Goal: Register for event/course

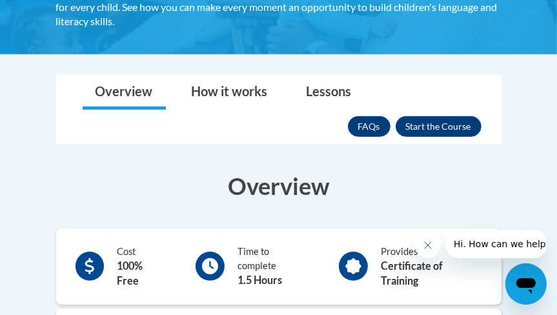
scroll to position [323, 0]
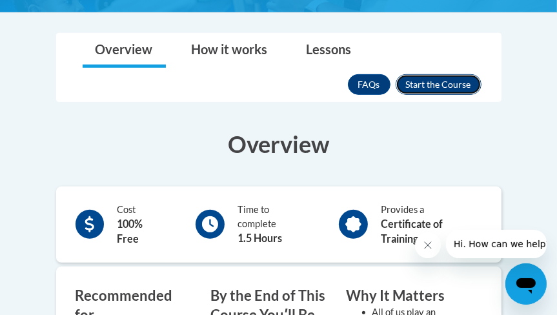
click at [436, 88] on button "Enroll" at bounding box center [439, 84] width 86 height 21
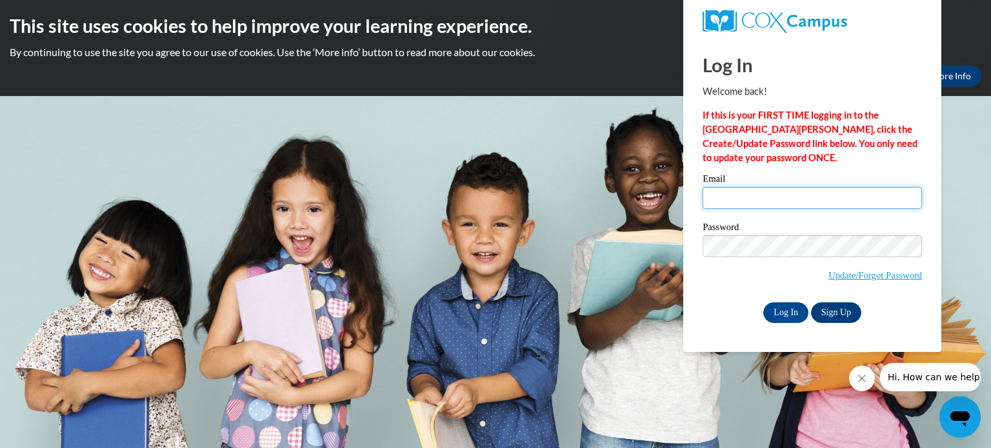
click at [556, 196] on input "Email" at bounding box center [812, 198] width 219 height 22
type input "Z1971367@students.niu.edu"
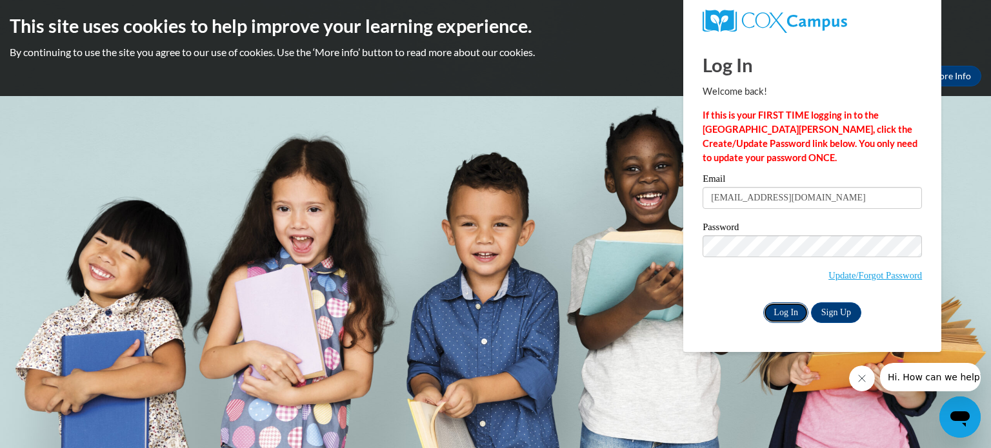
click at [556, 314] on input "Log In" at bounding box center [785, 313] width 45 height 21
click at [556, 314] on link "Sign Up" at bounding box center [836, 313] width 50 height 21
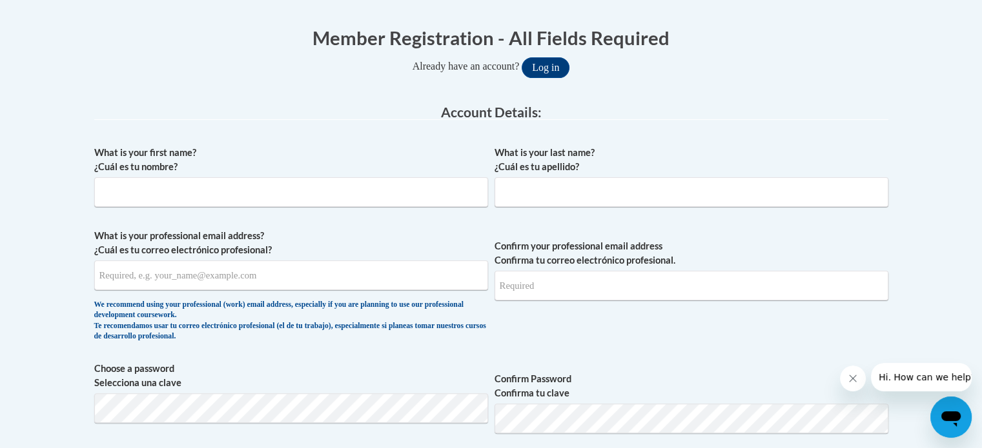
scroll to position [258, 0]
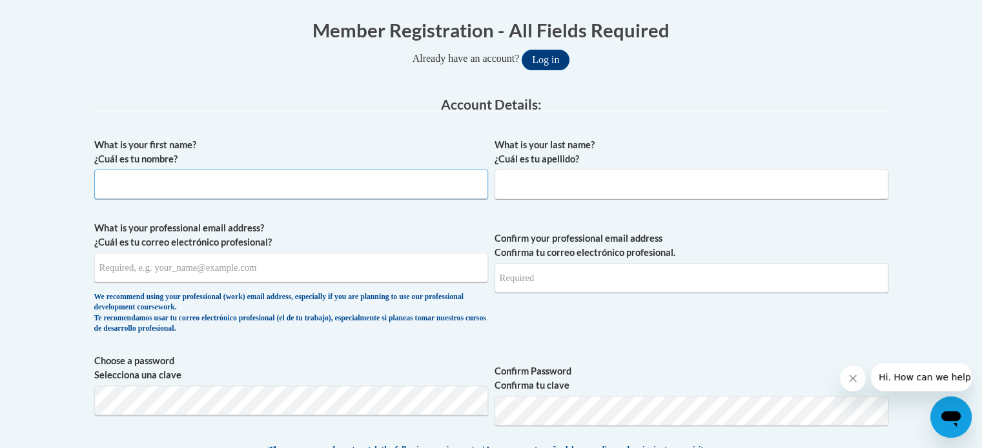
click at [351, 179] on input "What is your first name? ¿Cuál es tu nombre?" at bounding box center [291, 185] width 394 height 30
type input "Julie"
type input "Beasant"
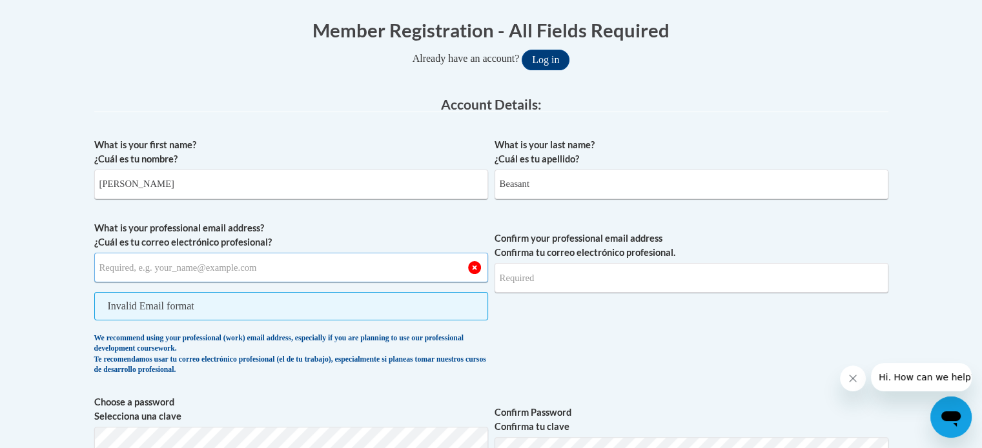
type input "z"
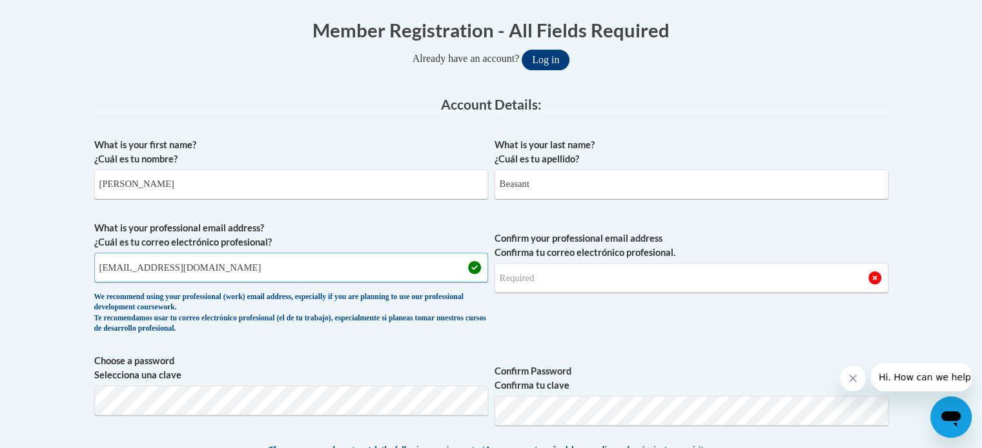
type input "z1971367@students.niu.edu"
click at [549, 279] on input "Confirm your professional email address Confirma tu correo electrónico profesio…" at bounding box center [691, 278] width 394 height 30
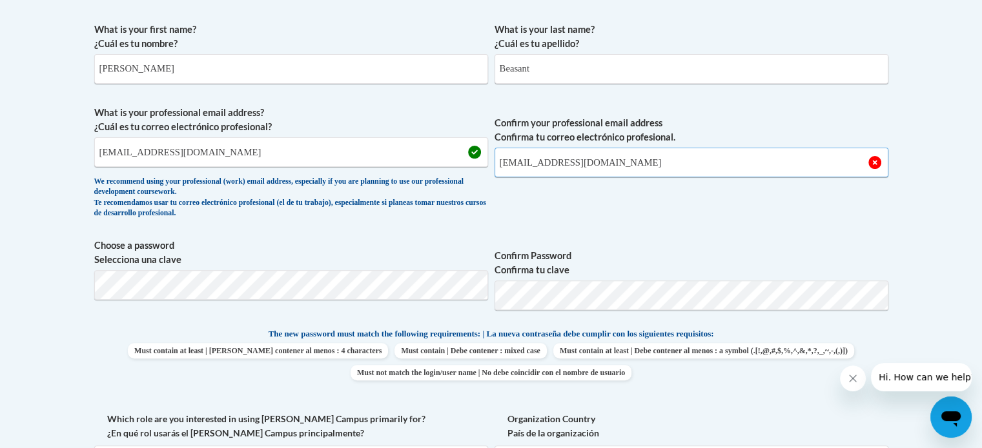
scroll to position [387, 0]
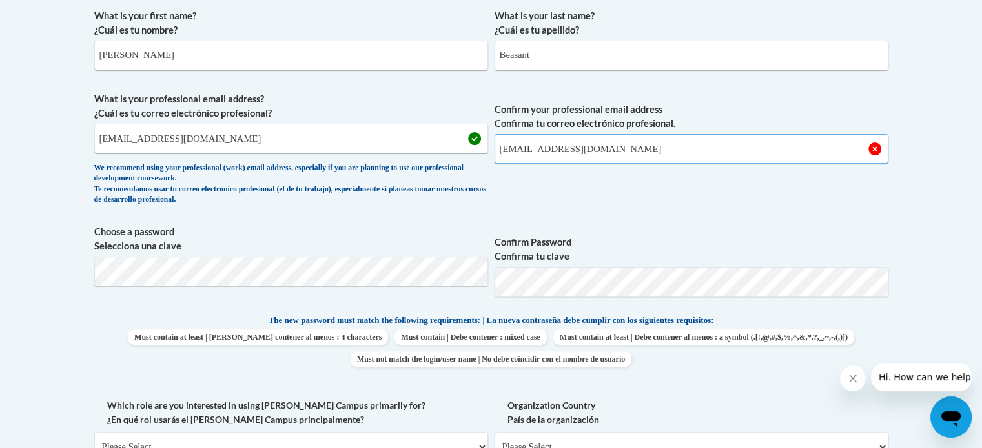
type input "z1971367@students.niu.edu"
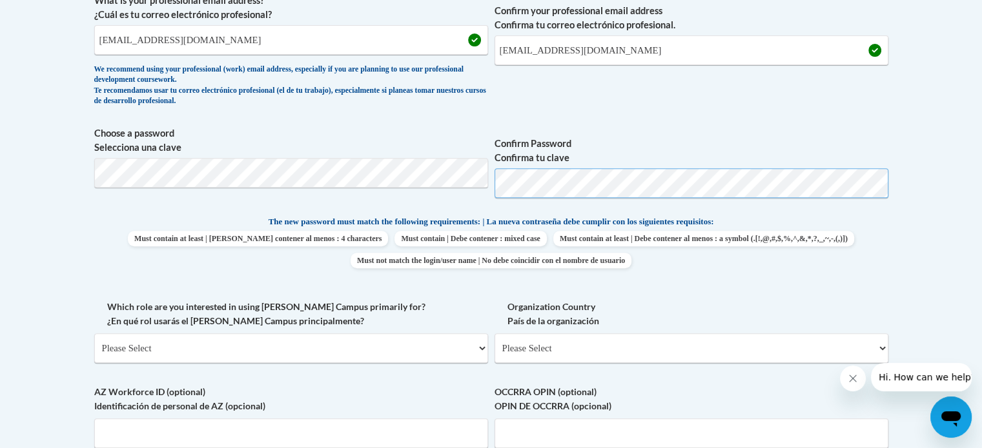
scroll to position [516, 0]
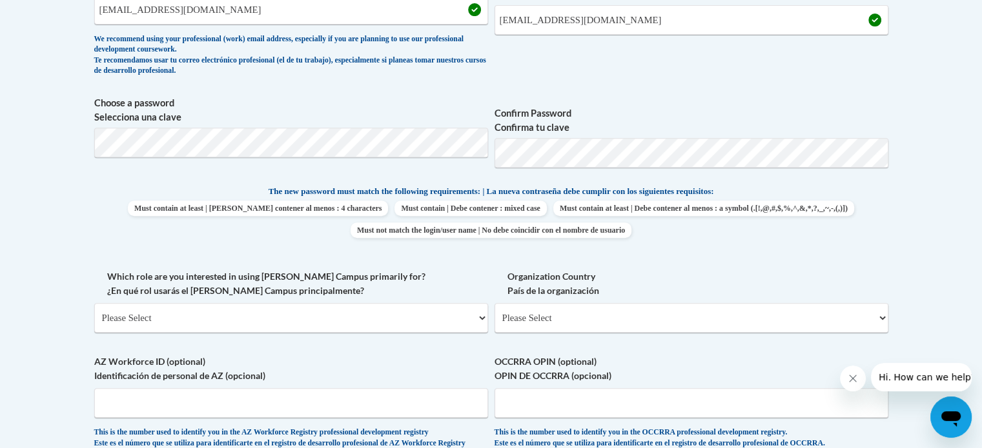
click at [927, 212] on body "This site uses cookies to help improve your learning experience. By continuing …" at bounding box center [491, 271] width 982 height 1575
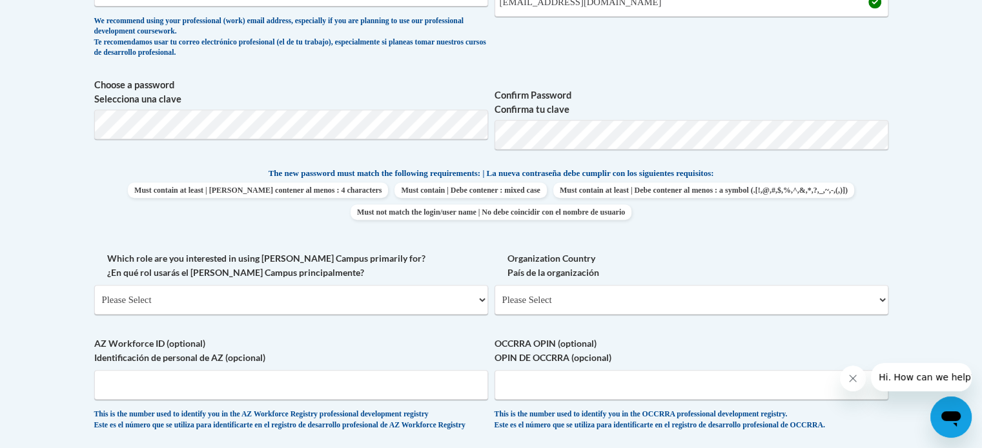
scroll to position [581, 0]
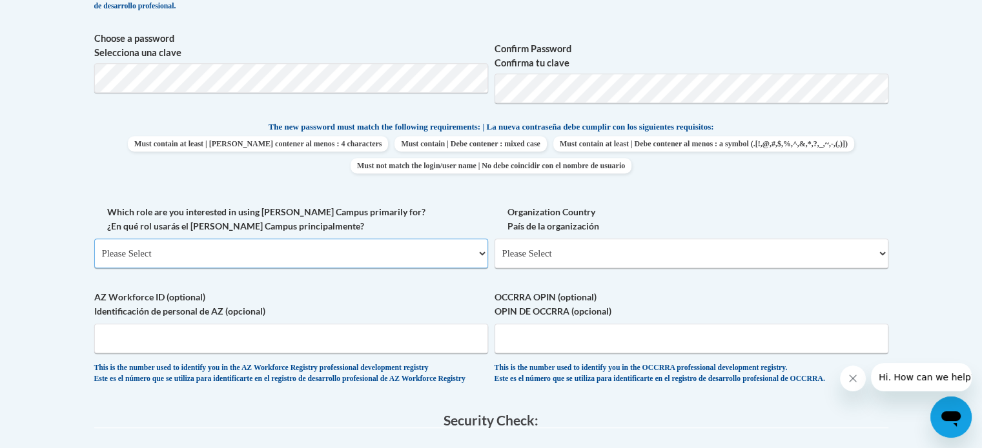
click at [425, 252] on select "Please Select College/University | Colegio/Universidad Community/Nonprofit Part…" at bounding box center [291, 254] width 394 height 30
select select "5a18ea06-2b54-4451-96f2-d152daf9eac5"
click at [94, 239] on select "Please Select College/University | Colegio/Universidad Community/Nonprofit Part…" at bounding box center [291, 254] width 394 height 30
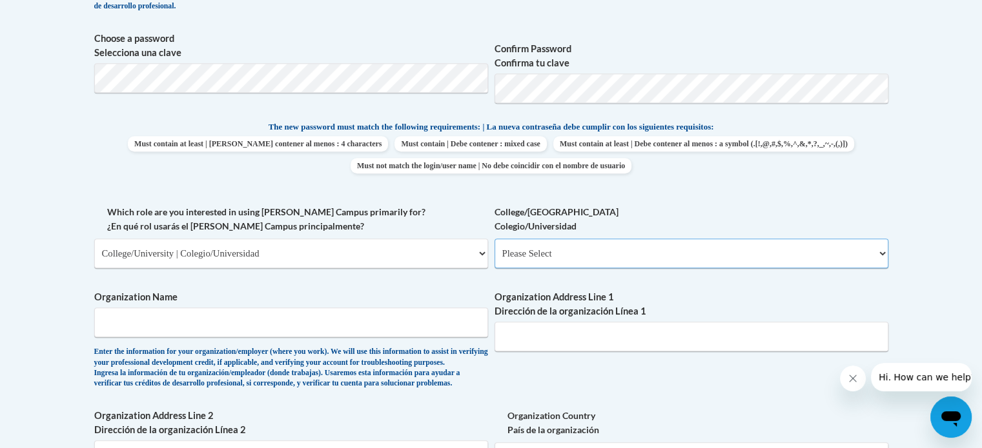
click at [582, 261] on select "Please Select College/University Staff | Empleado universitario College/Univers…" at bounding box center [691, 254] width 394 height 30
select select "99b32b07-cffc-426c-8bf6-0cd77760d84b"
click at [494, 239] on select "Please Select College/University Staff | Empleado universitario College/Univers…" at bounding box center [691, 254] width 394 height 30
click at [307, 327] on input "Organization Name" at bounding box center [291, 323] width 394 height 30
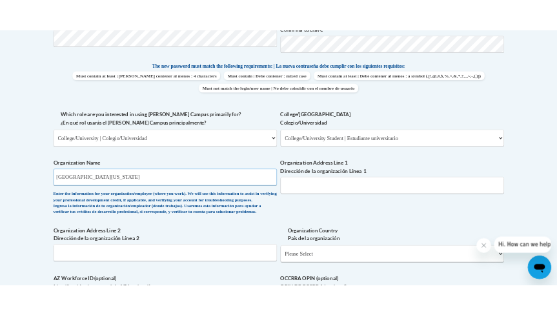
scroll to position [645, 0]
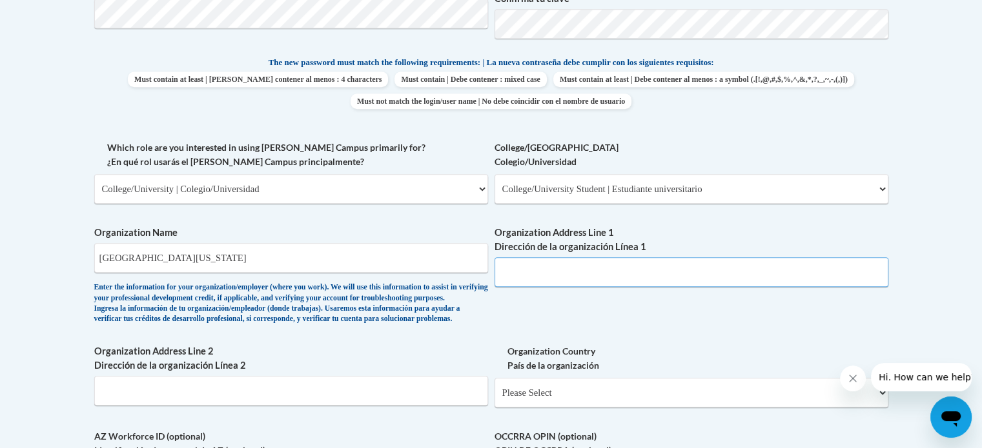
click at [572, 280] on input "Organization Address Line 1 Dirección de la organización Línea 1" at bounding box center [691, 272] width 394 height 30
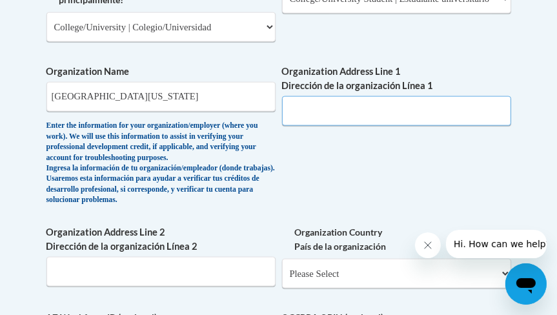
scroll to position [903, 0]
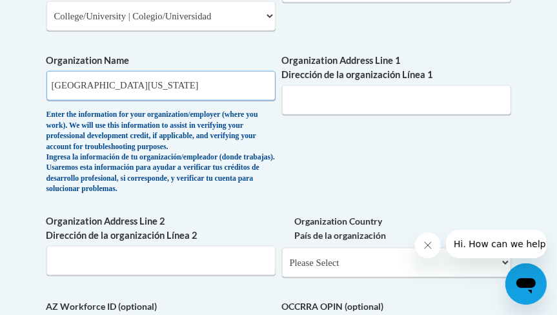
click at [221, 81] on input "Northern Illinois University" at bounding box center [160, 86] width 229 height 30
type input "Northern Illinois University: School of Family and Consumer Sciences"
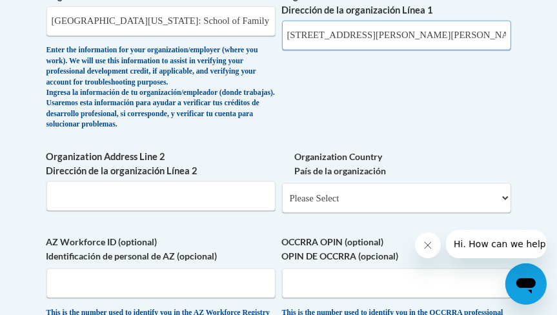
scroll to position [1032, 0]
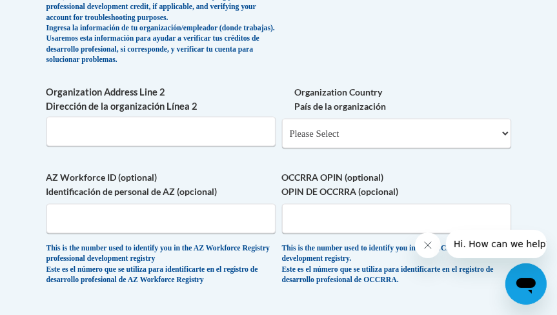
type input "118 Wirtz Hall, DeKalb, IL 60115"
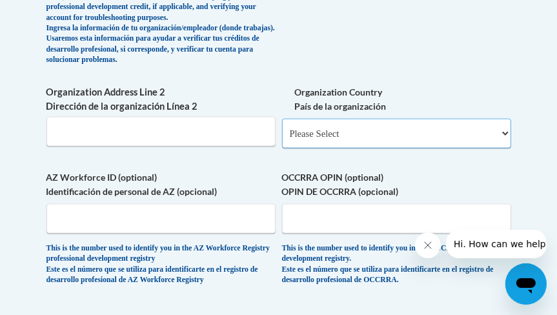
click at [394, 148] on select "Please Select United States | Estados Unidos Outside of the United States | Fue…" at bounding box center [396, 134] width 229 height 30
select select "ad49bcad-a171-4b2e-b99c-48b446064914"
click at [282, 136] on select "Please Select United States | Estados Unidos Outside of the United States | Fue…" at bounding box center [396, 134] width 229 height 30
select select
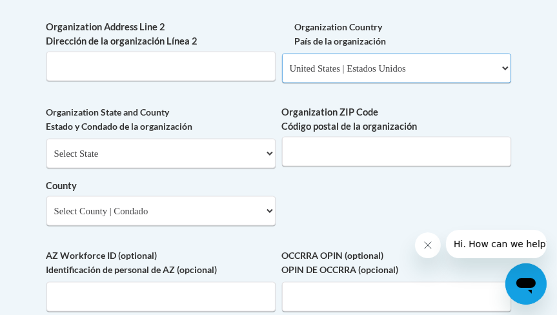
scroll to position [1162, 0]
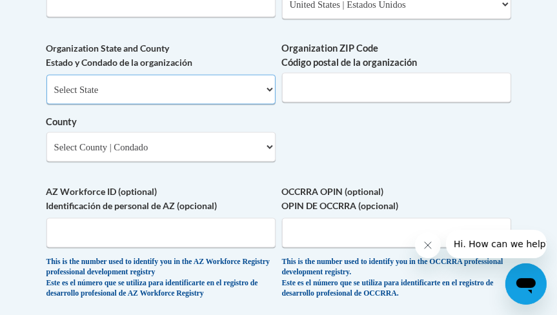
click at [253, 105] on select "Select State Alabama Alaska Arizona Arkansas California Colorado Connecticut De…" at bounding box center [160, 90] width 229 height 30
select select "Illinois"
click at [46, 92] on select "Select State Alabama Alaska Arizona Arkansas California Colorado Connecticut De…" at bounding box center [160, 90] width 229 height 30
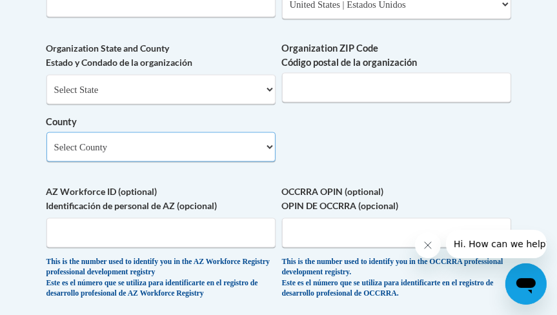
click at [157, 162] on select "Select County Adams Alexander Bond Boone Brown Bureau Calhoun Carroll Cass Cham…" at bounding box center [160, 147] width 229 height 30
select select "DeKalb"
click at [46, 150] on select "Select County Adams Alexander Bond Boone Brown Bureau Calhoun Carroll Cass Cham…" at bounding box center [160, 147] width 229 height 30
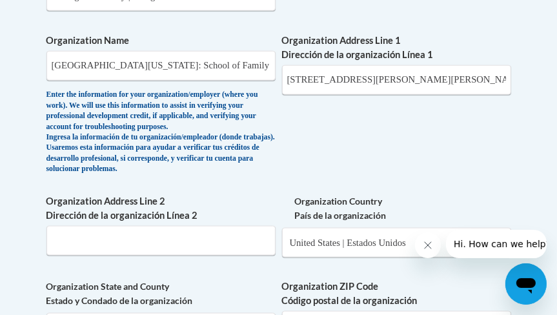
scroll to position [903, 0]
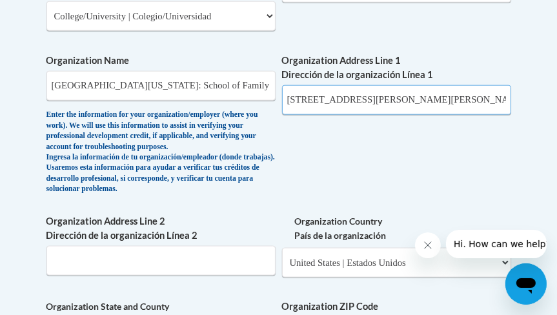
drag, startPoint x: 346, startPoint y: 97, endPoint x: 429, endPoint y: 93, distance: 83.4
click at [429, 93] on input "118 Wirtz Hall, DeKalb, IL 60115" at bounding box center [396, 100] width 229 height 30
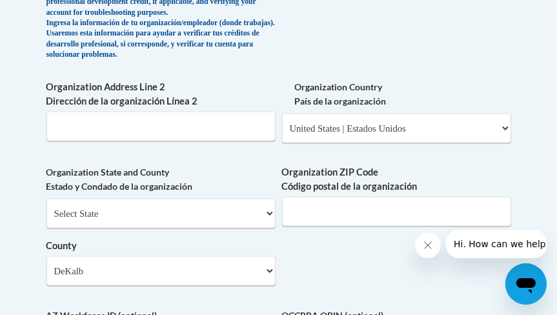
scroll to position [1162, 0]
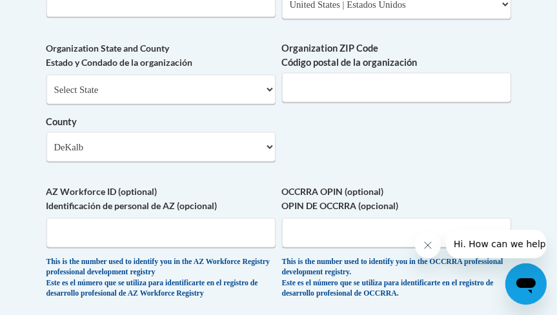
type input "118 Wirtz Hall"
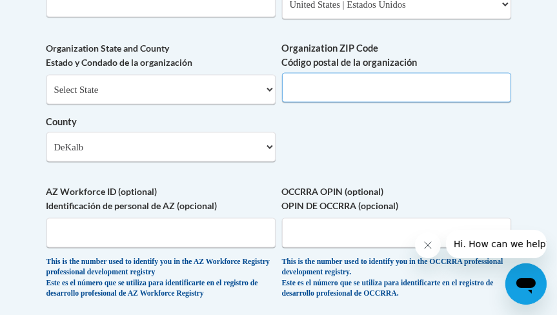
click at [399, 97] on input "Organization ZIP Code Código postal de la organización" at bounding box center [396, 88] width 229 height 30
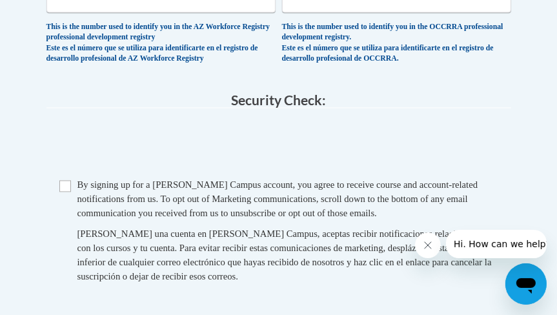
scroll to position [1420, 0]
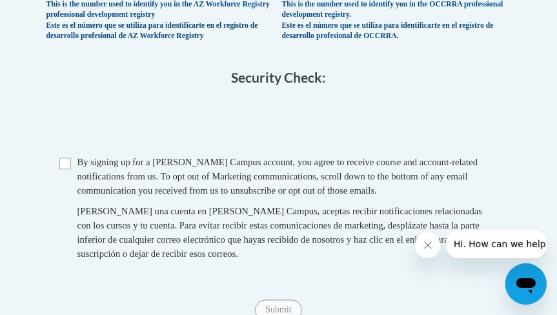
type input "60115"
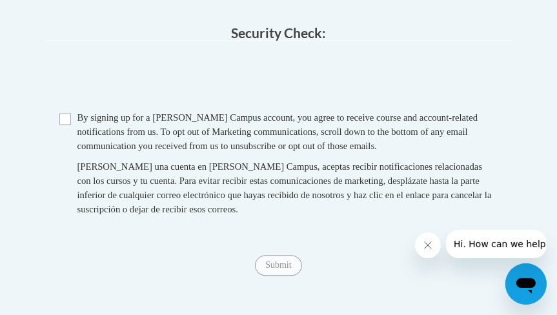
scroll to position [1484, 0]
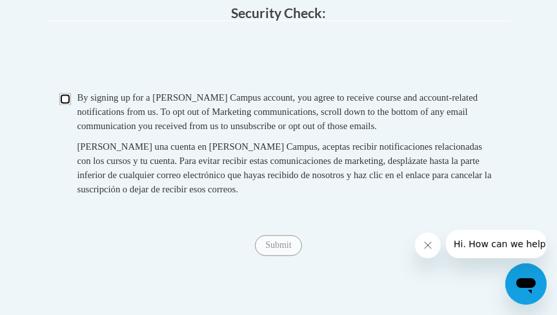
click at [68, 105] on input "Checkbox" at bounding box center [65, 99] width 12 height 12
checkbox input "true"
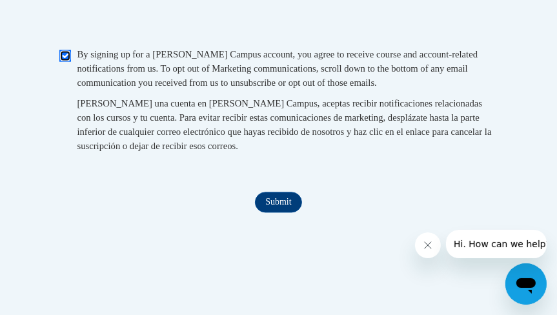
scroll to position [1549, 0]
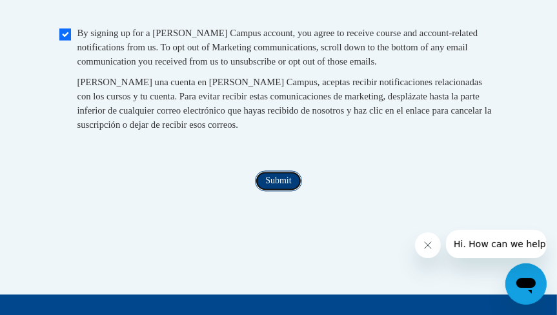
click at [277, 191] on input "Submit" at bounding box center [278, 180] width 46 height 21
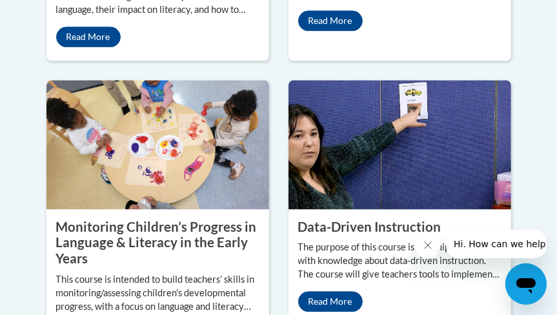
scroll to position [1807, 0]
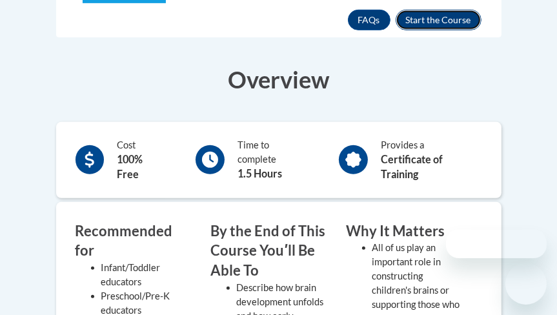
scroll to position [387, 0]
click at [437, 23] on button "Enroll" at bounding box center [439, 20] width 86 height 21
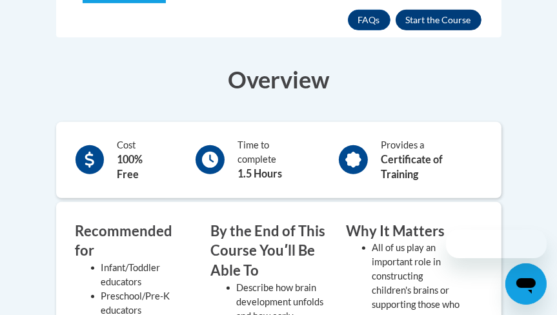
scroll to position [0, 0]
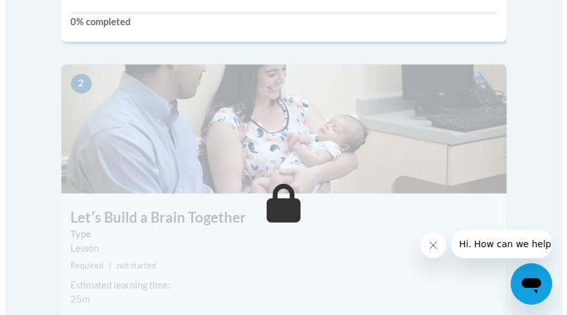
scroll to position [581, 0]
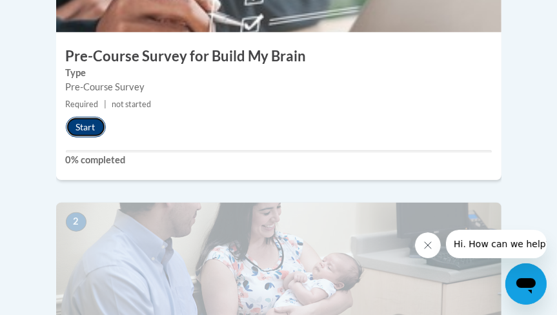
click at [101, 117] on button "Start" at bounding box center [86, 127] width 40 height 21
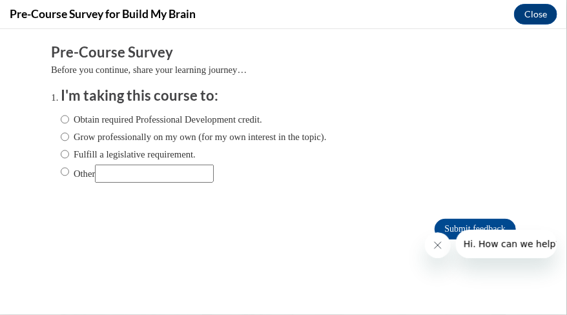
scroll to position [0, 0]
click at [225, 117] on label "Obtain required Professional Development credit." at bounding box center [161, 119] width 201 height 14
click at [69, 117] on input "Obtain required Professional Development credit." at bounding box center [65, 119] width 8 height 14
radio input "true"
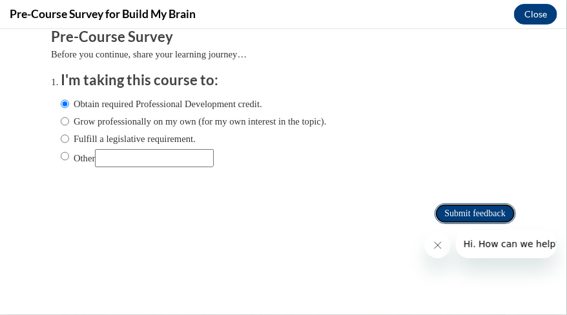
click at [443, 203] on input "Submit feedback" at bounding box center [474, 213] width 81 height 21
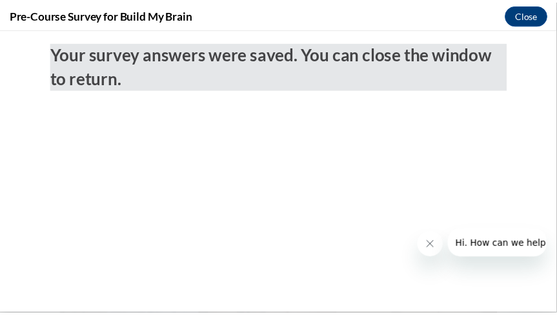
scroll to position [0, 0]
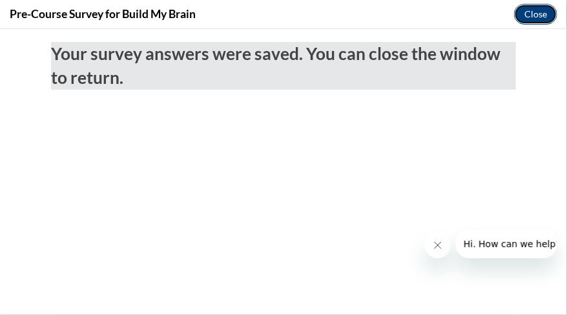
click at [534, 14] on button "Close" at bounding box center [535, 14] width 43 height 21
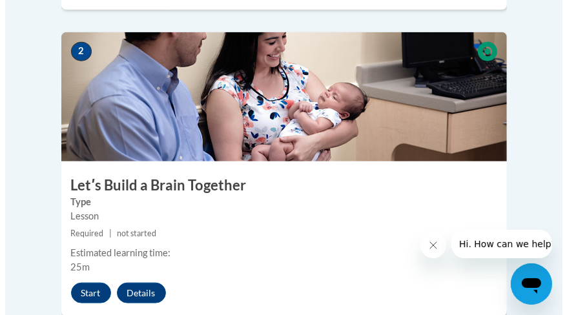
scroll to position [774, 0]
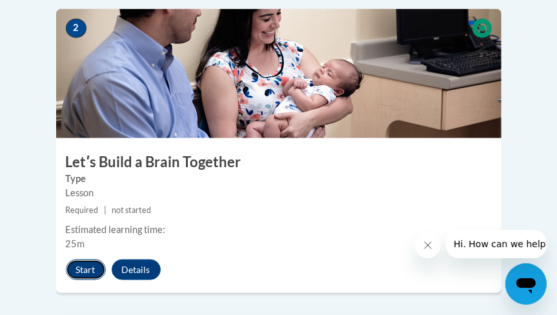
click at [81, 259] on button "Start" at bounding box center [86, 269] width 40 height 21
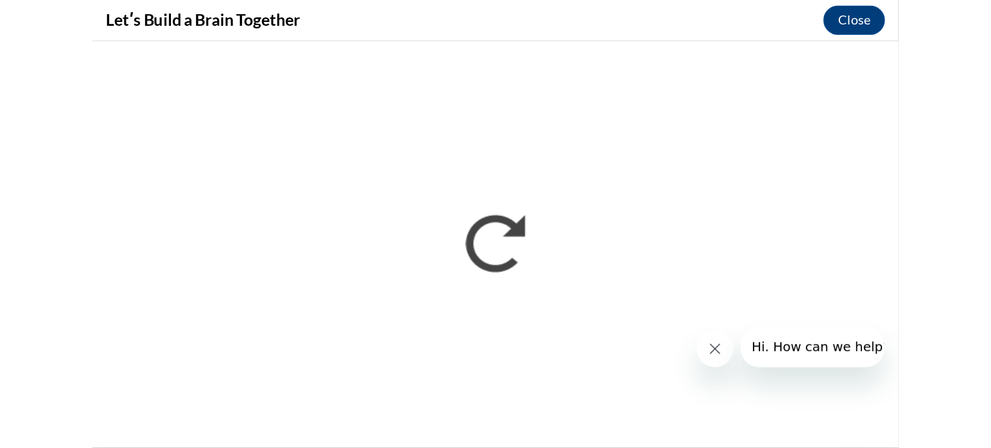
scroll to position [0, 0]
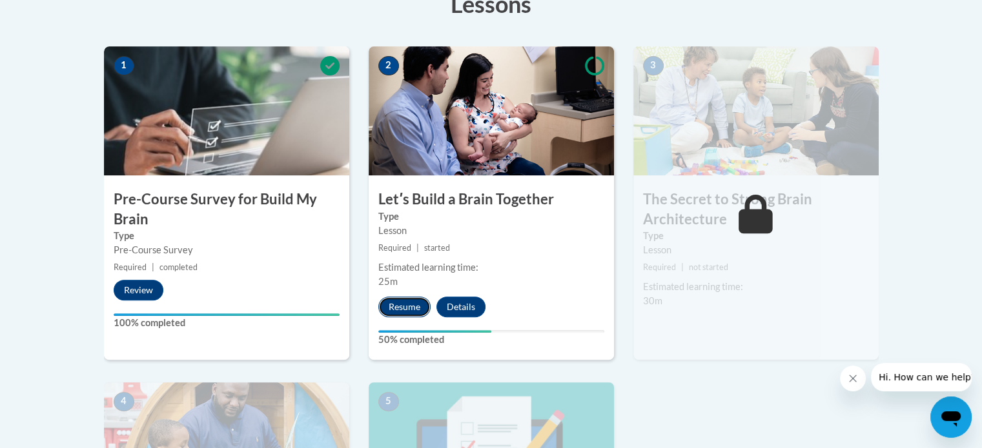
click at [405, 303] on button "Resume" at bounding box center [404, 307] width 52 height 21
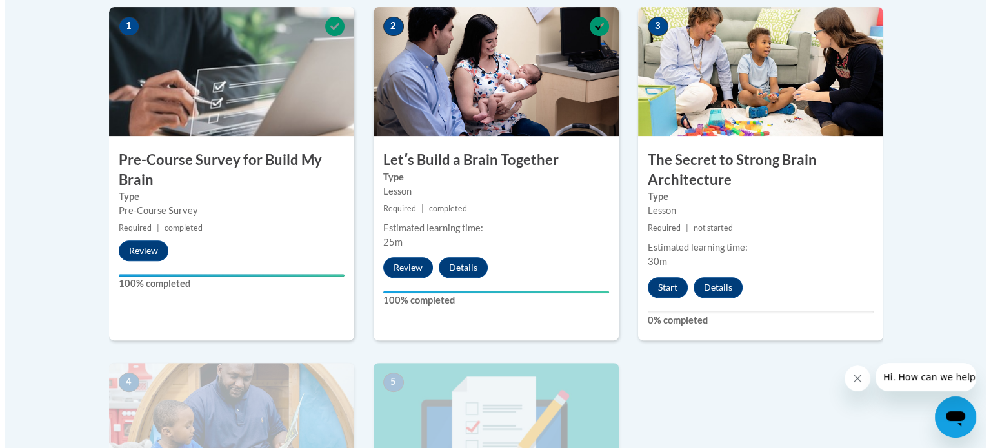
scroll to position [387, 0]
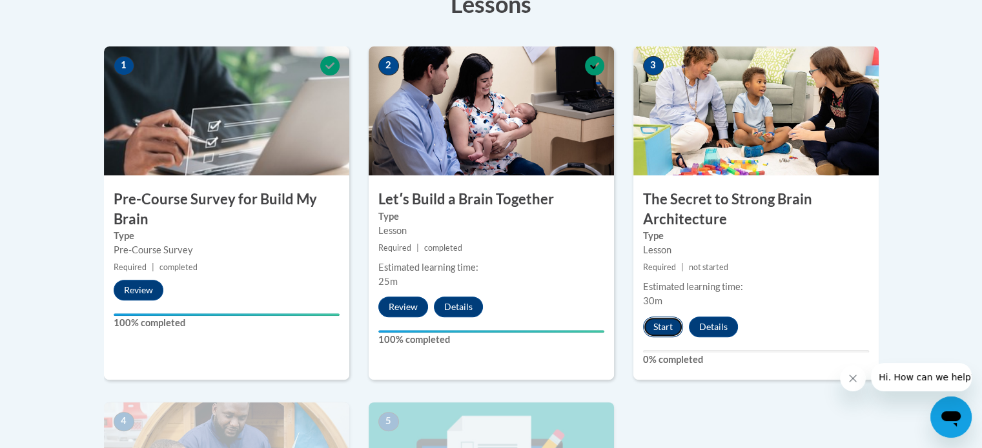
click at [669, 329] on button "Start" at bounding box center [663, 327] width 40 height 21
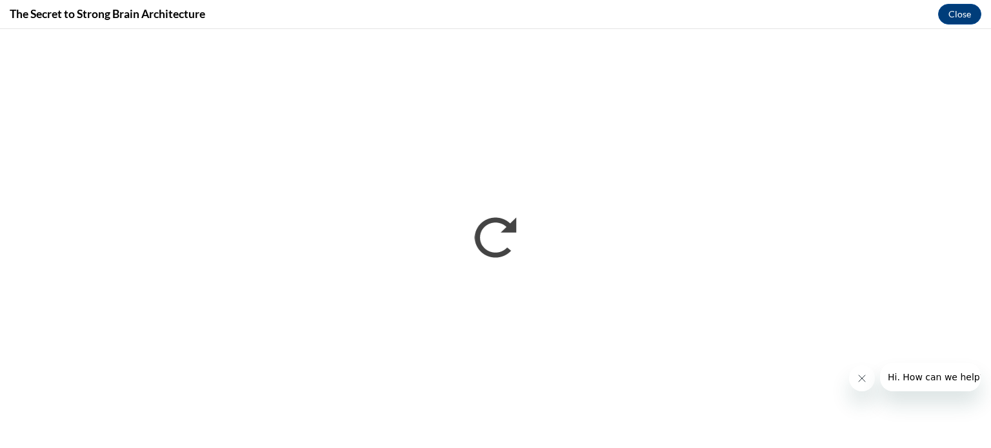
scroll to position [0, 0]
